Goal: Task Accomplishment & Management: Use online tool/utility

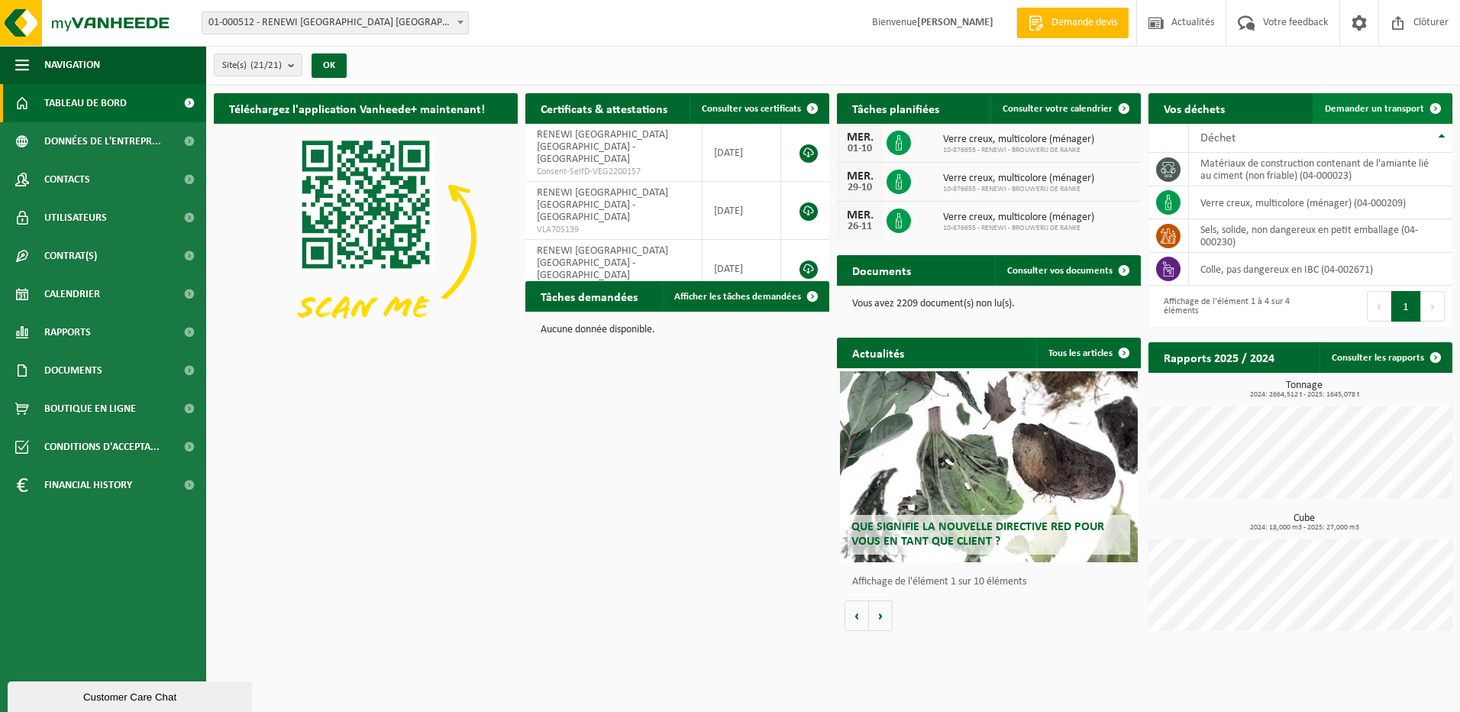
click at [1378, 108] on span "Demander un transport" at bounding box center [1374, 109] width 99 height 10
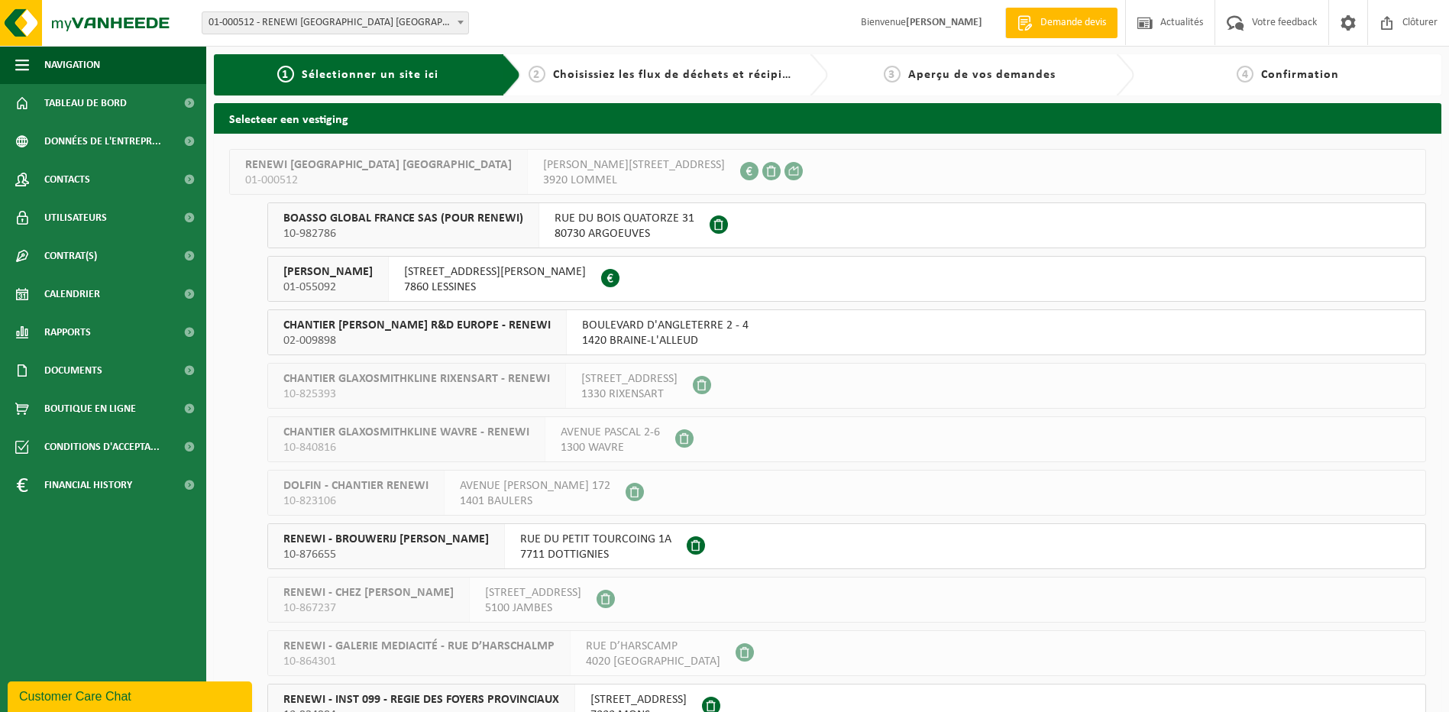
click at [769, 282] on button "CHANTIER BAXTER - RENEWI 01-055092 BOULEVARD RENÉ BRANQUART 80 7860 LESSINES 04…" at bounding box center [846, 279] width 1158 height 46
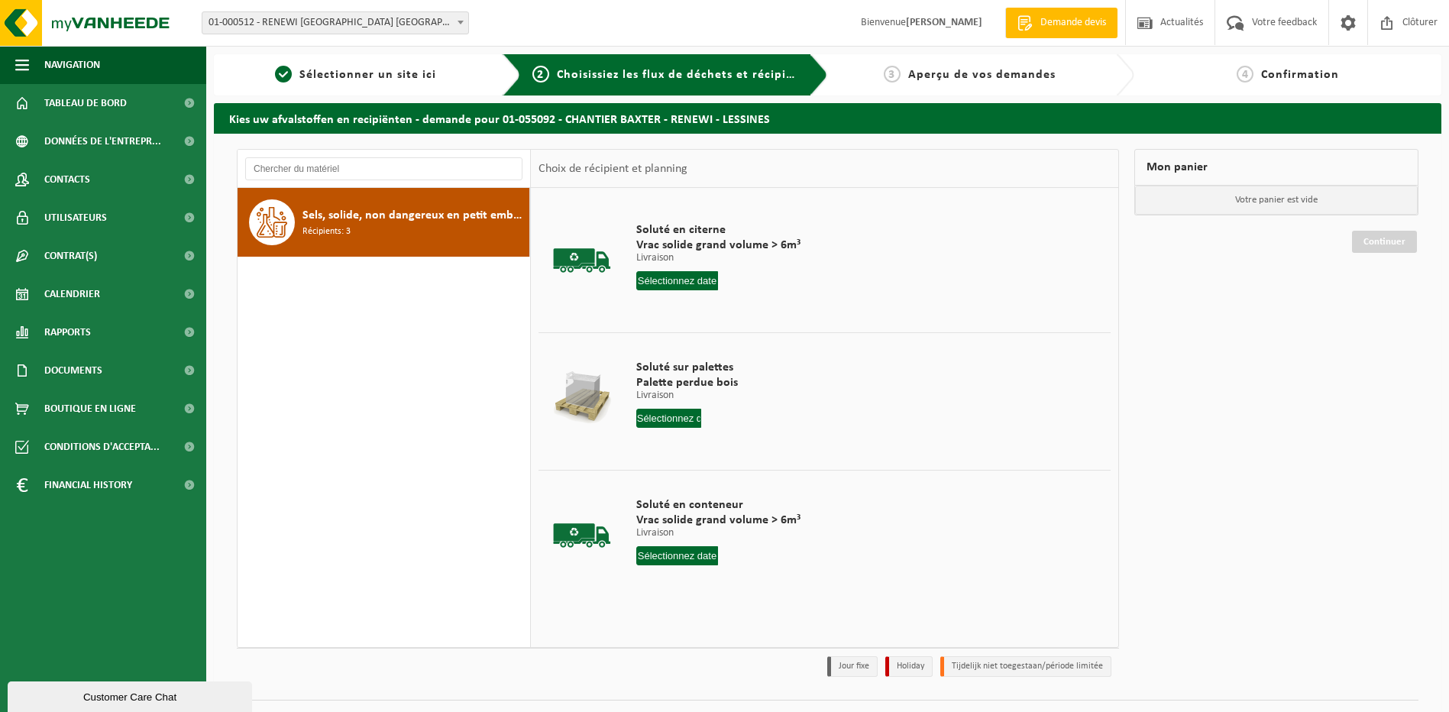
click at [794, 536] on p "Livraison" at bounding box center [718, 533] width 164 height 11
click at [670, 560] on input "text" at bounding box center [677, 555] width 82 height 19
click at [684, 693] on div "16" at bounding box center [677, 691] width 27 height 24
type input "à partir de [DATE]"
type input "2025-09-16"
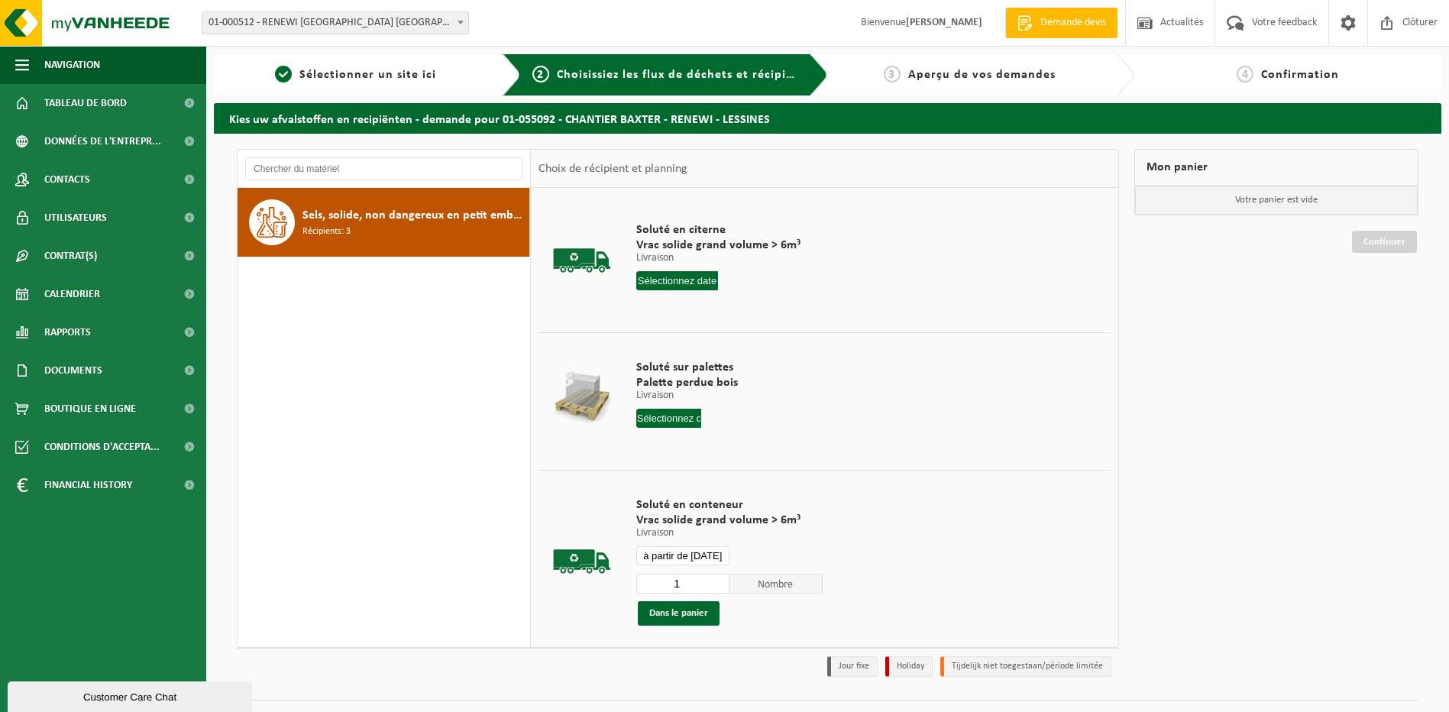
type input "2025-09-16"
type input "2"
click at [716, 582] on input "2" at bounding box center [682, 583] width 93 height 20
click at [650, 603] on button "Dans le panier" at bounding box center [679, 613] width 82 height 24
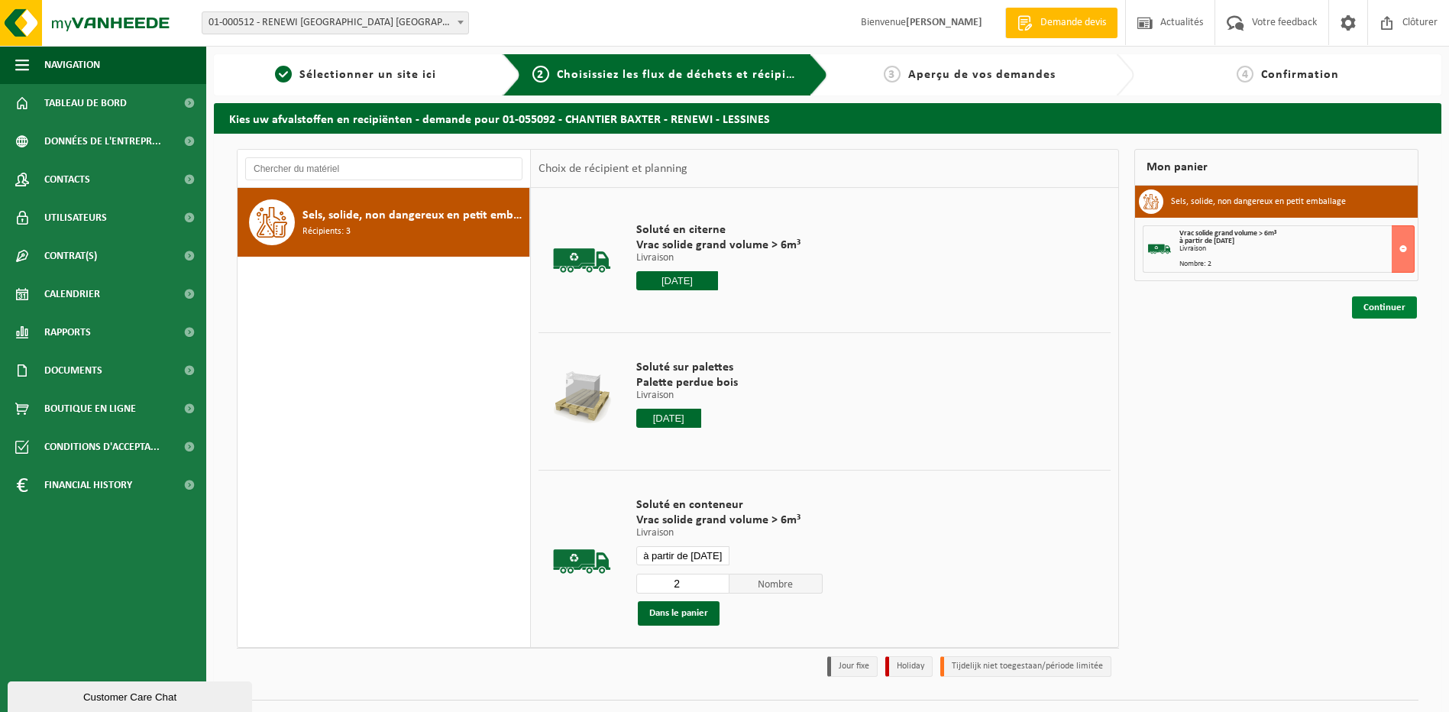
click at [1389, 307] on link "Continuer" at bounding box center [1384, 307] width 65 height 22
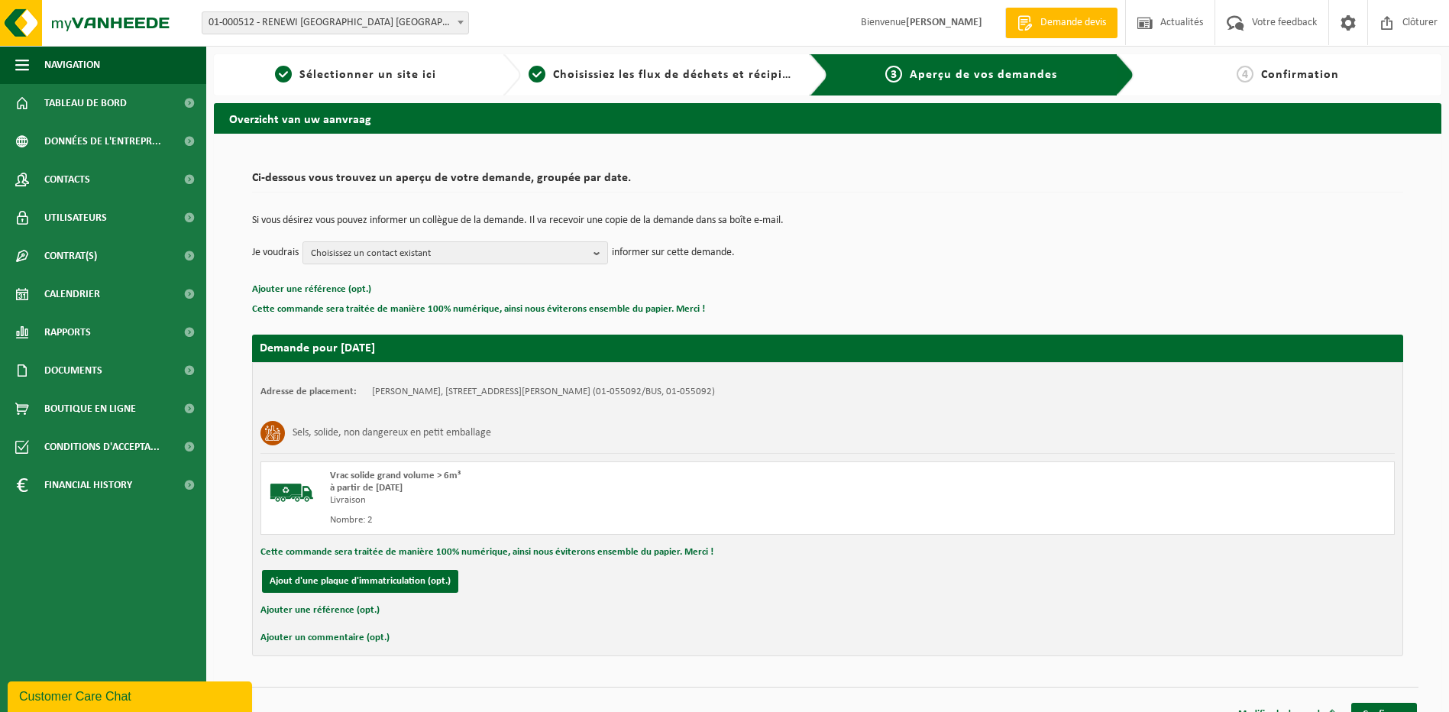
scroll to position [21, 0]
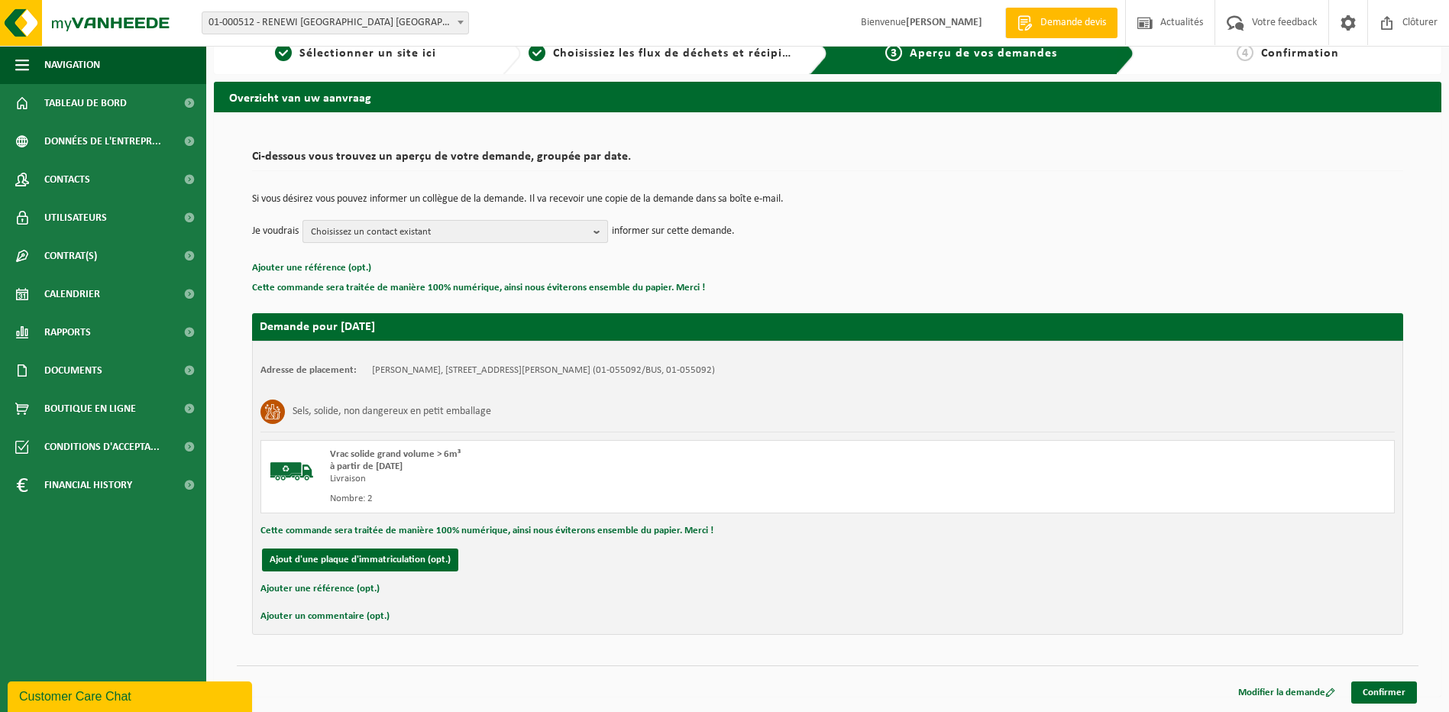
click at [601, 233] on b "button" at bounding box center [600, 231] width 14 height 21
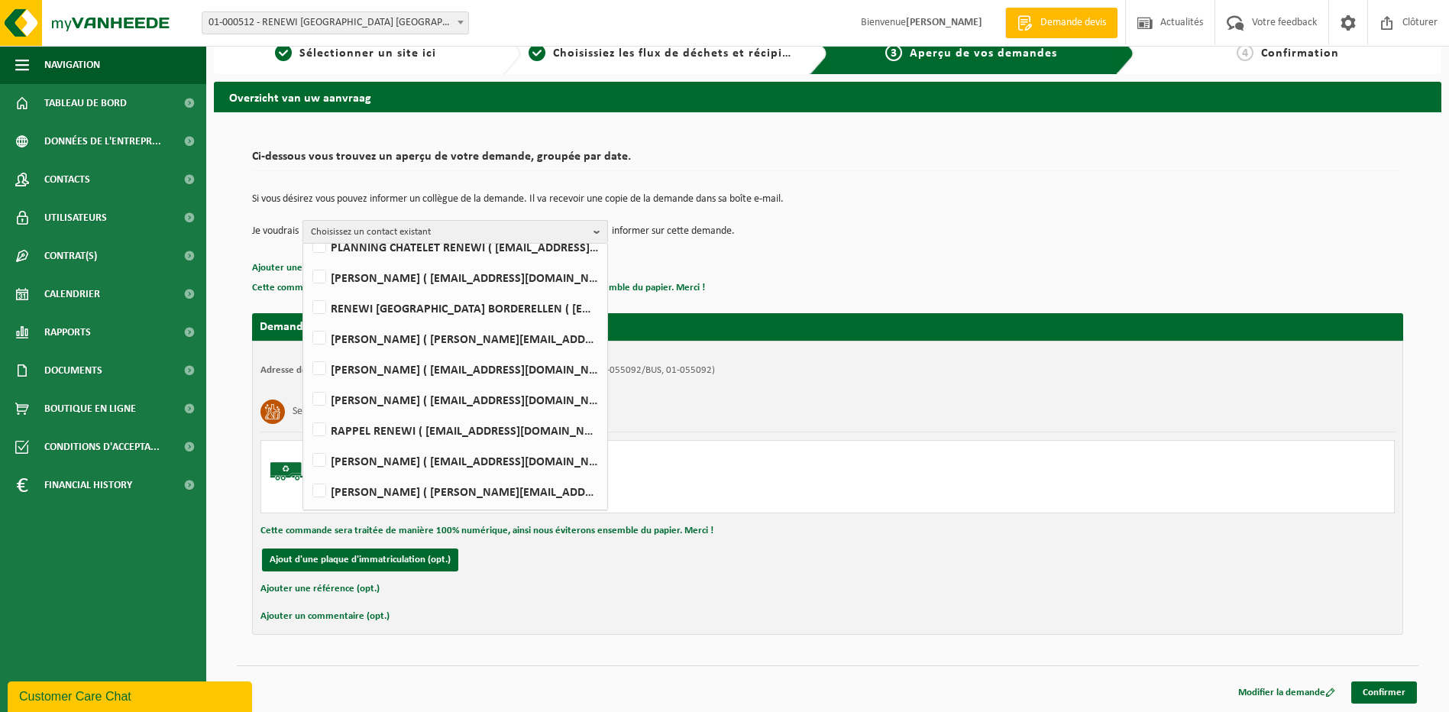
scroll to position [0, 0]
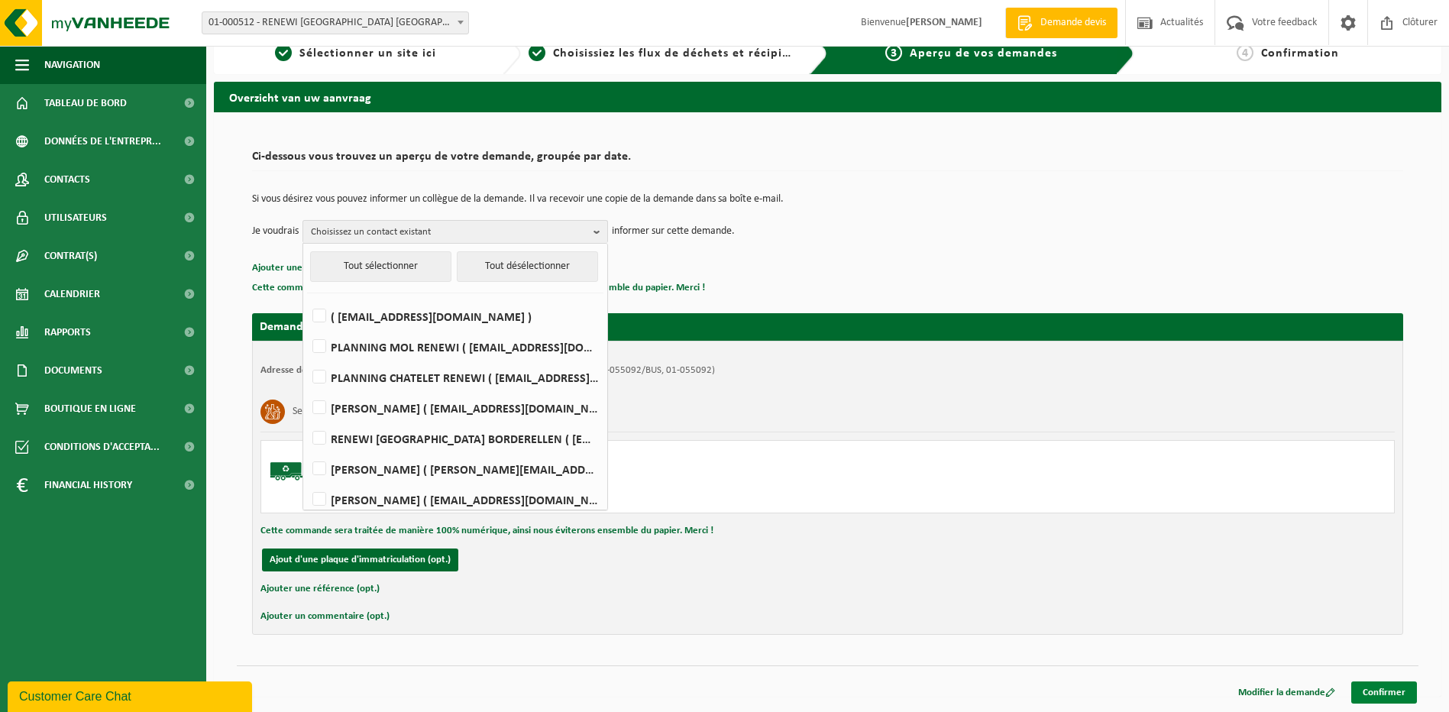
click at [1362, 700] on link "Confirmer" at bounding box center [1384, 692] width 66 height 22
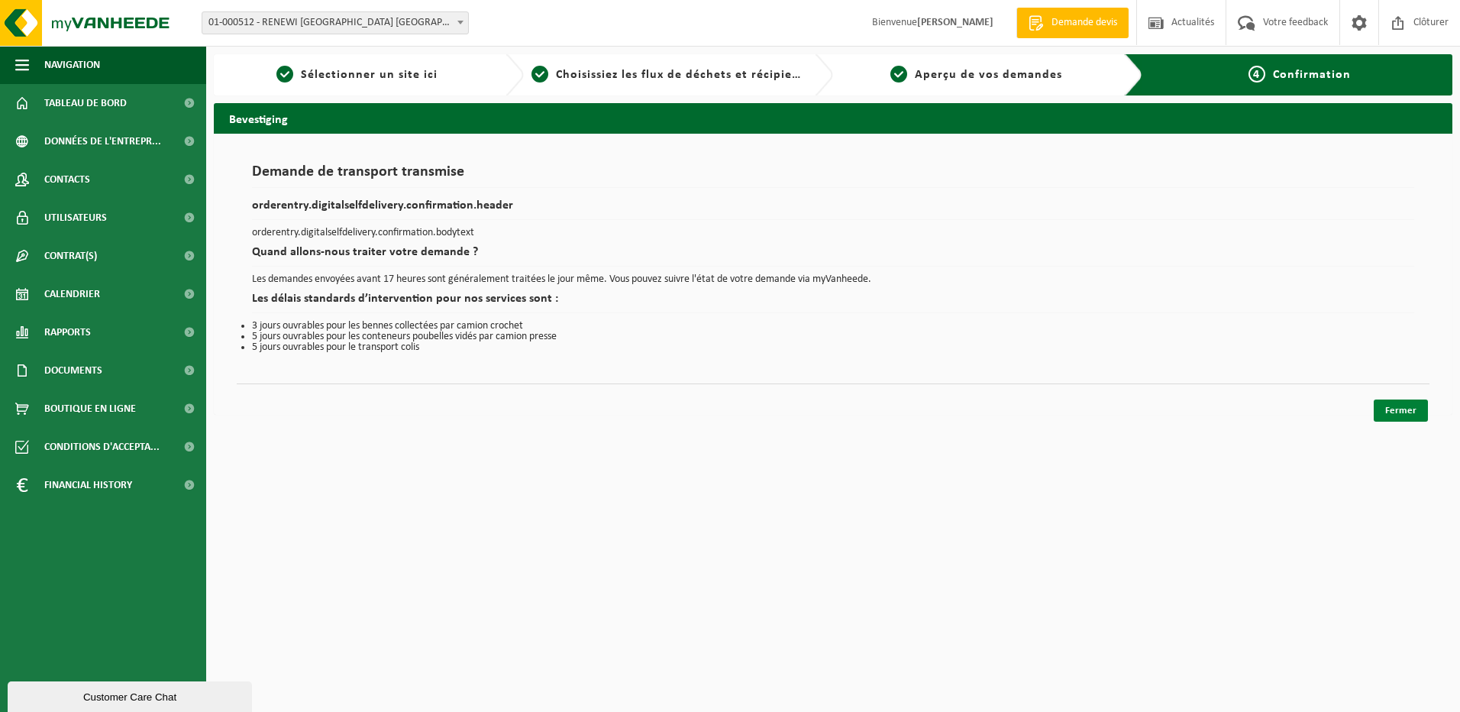
click at [1394, 415] on link "Fermer" at bounding box center [1401, 410] width 54 height 22
